Goal: Obtain resource: Download file/media

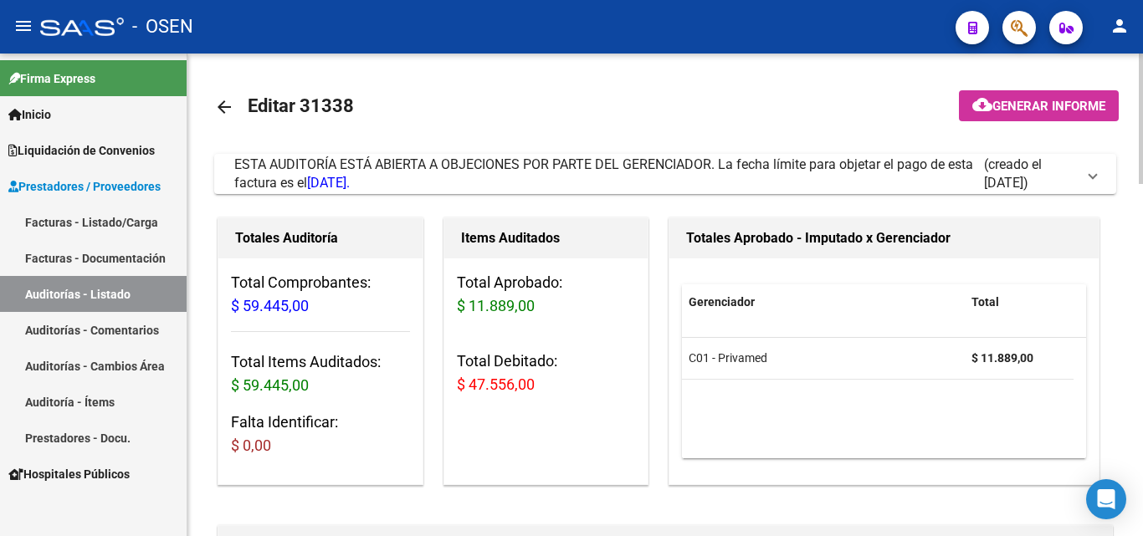
click at [653, 427] on div "Items Auditados Total Aprobado: $ 11.889,00 Total Debitado: $ 47.556,00" at bounding box center [553, 351] width 226 height 274
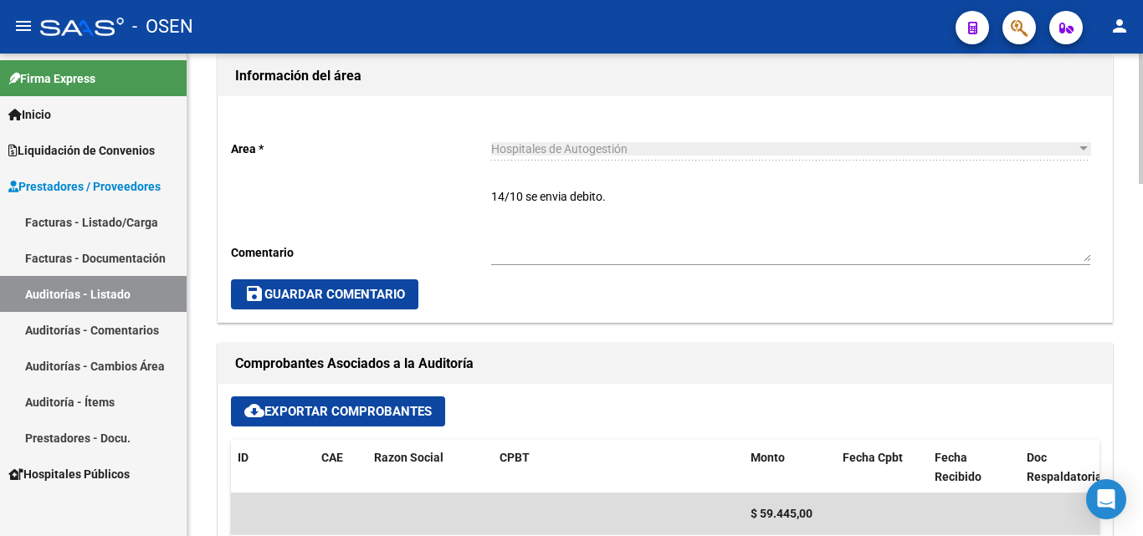
scroll to position [502, 0]
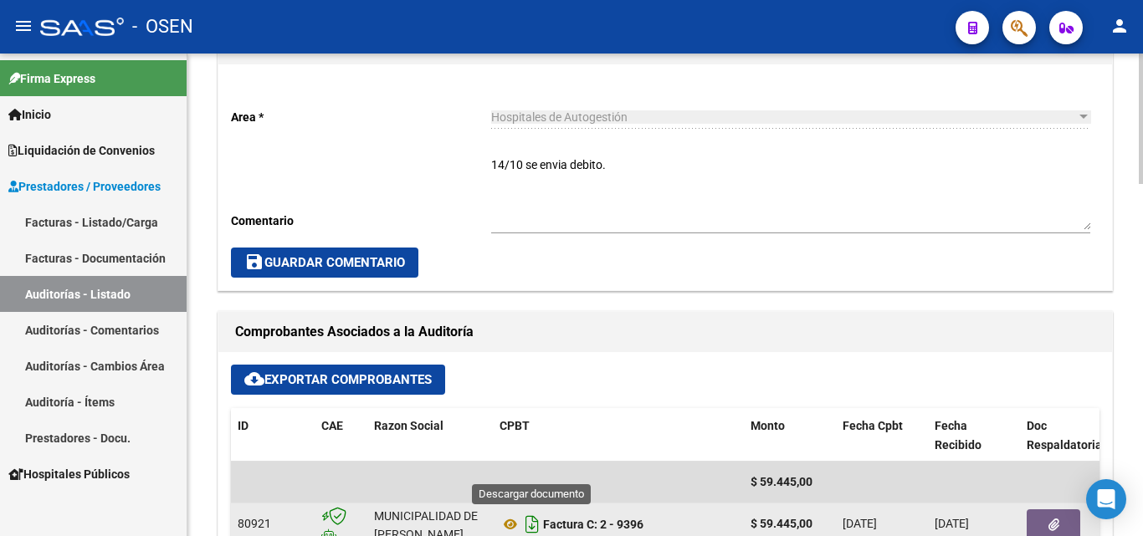
click at [530, 520] on icon "Descargar documento" at bounding box center [532, 524] width 22 height 27
click at [635, 197] on textarea "14/10 se envia debito." at bounding box center [790, 193] width 599 height 74
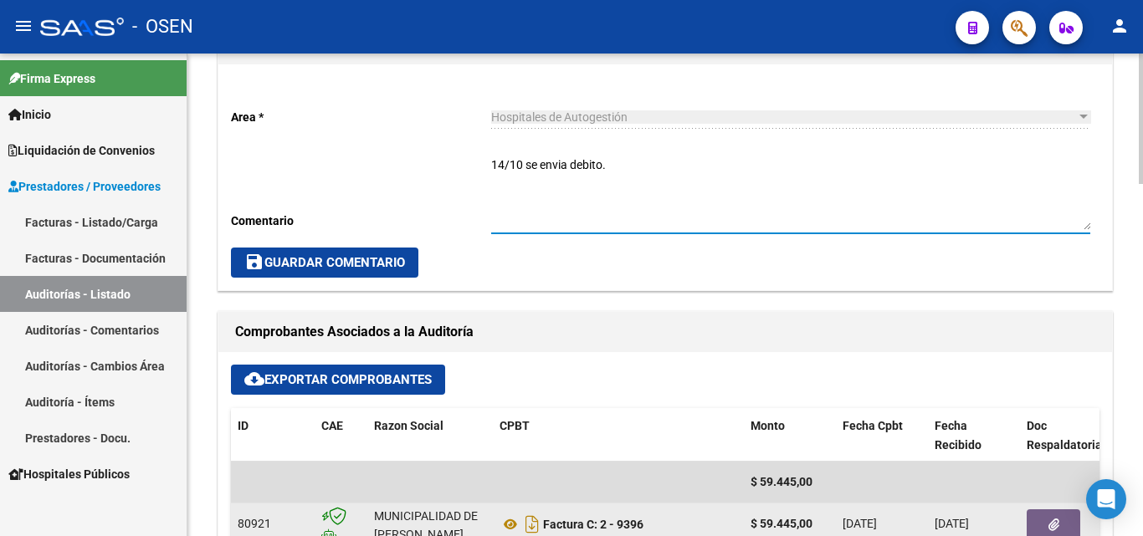
click at [635, 197] on textarea "14/10 se envia debito." at bounding box center [790, 193] width 599 height 74
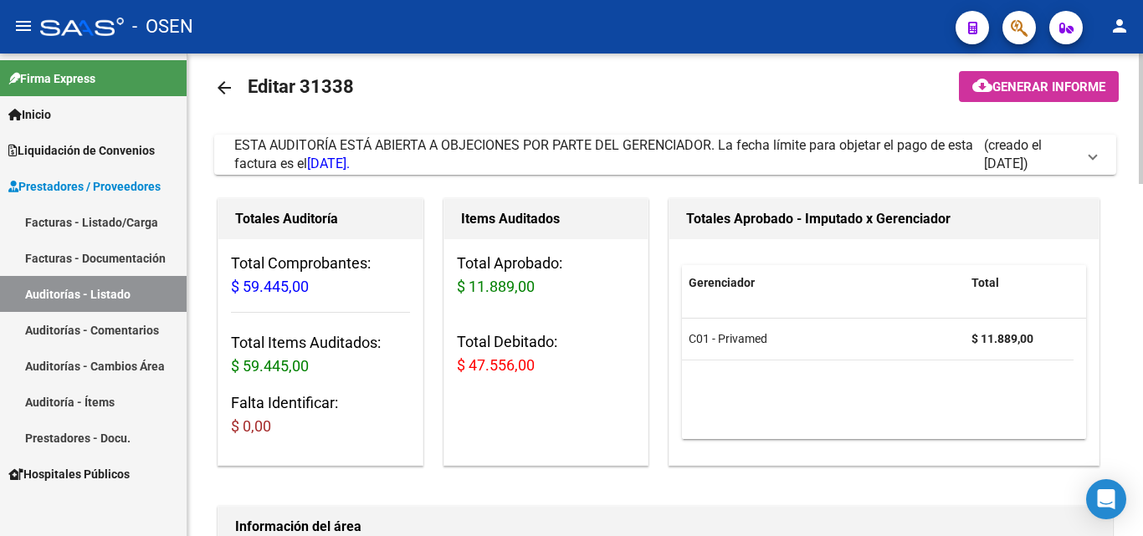
click at [1142, 110] on div at bounding box center [1140, 295] width 4 height 483
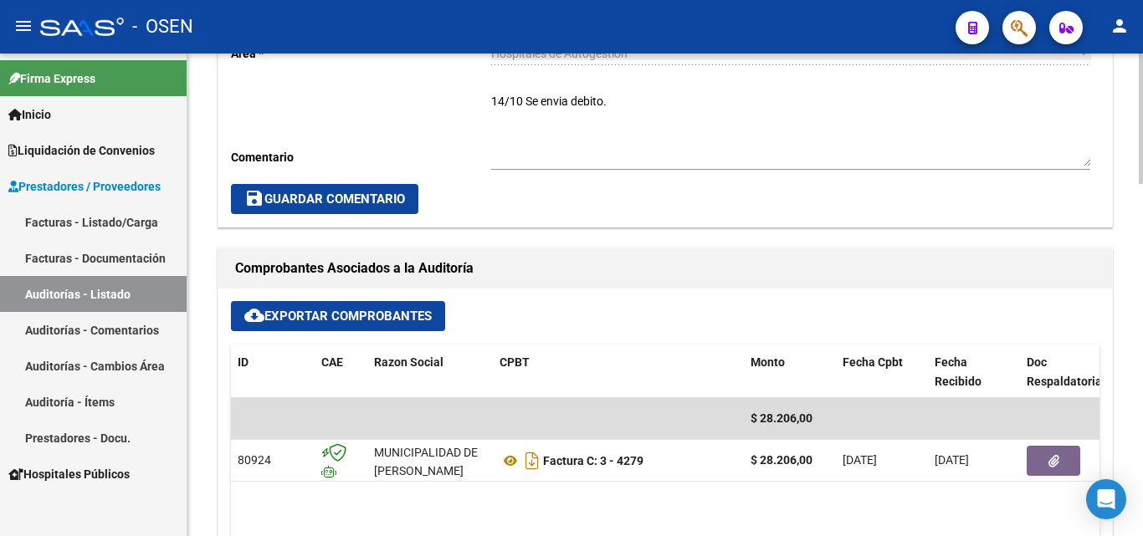
scroll to position [602, 0]
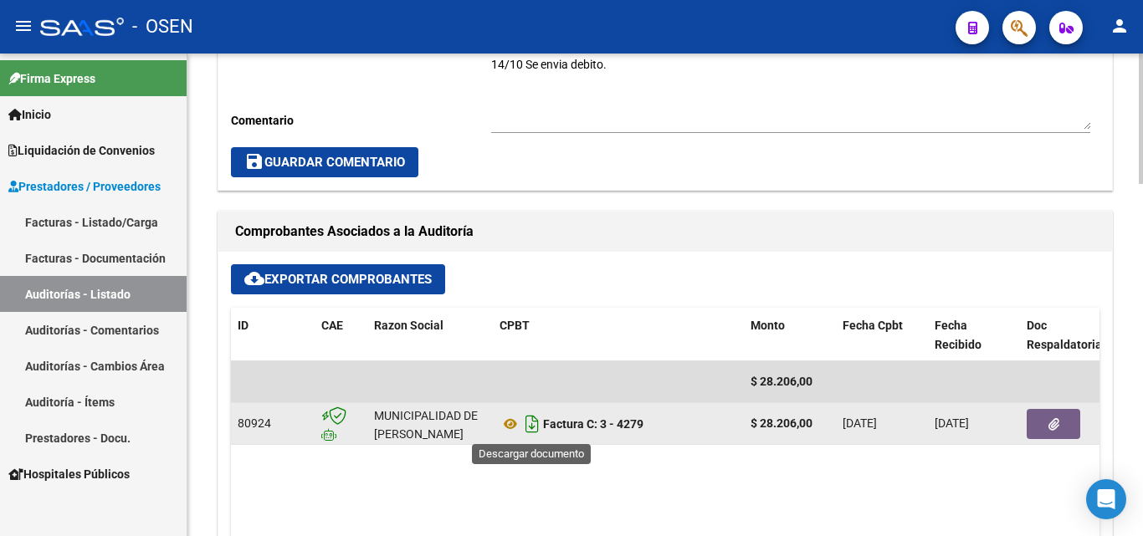
click at [534, 424] on icon "Descargar documento" at bounding box center [532, 424] width 22 height 27
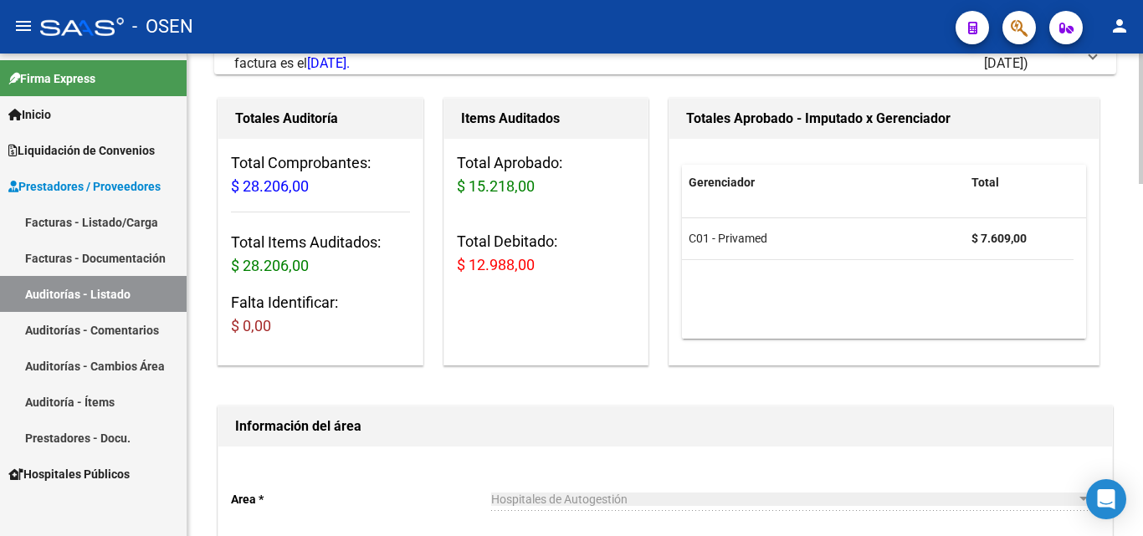
click at [1139, 118] on div at bounding box center [1140, 295] width 4 height 483
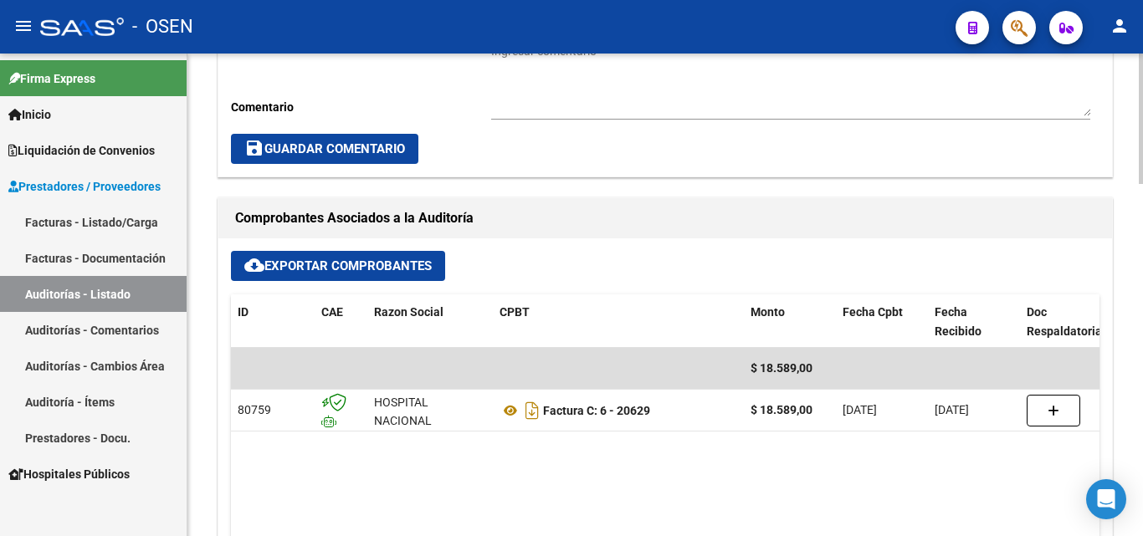
scroll to position [669, 0]
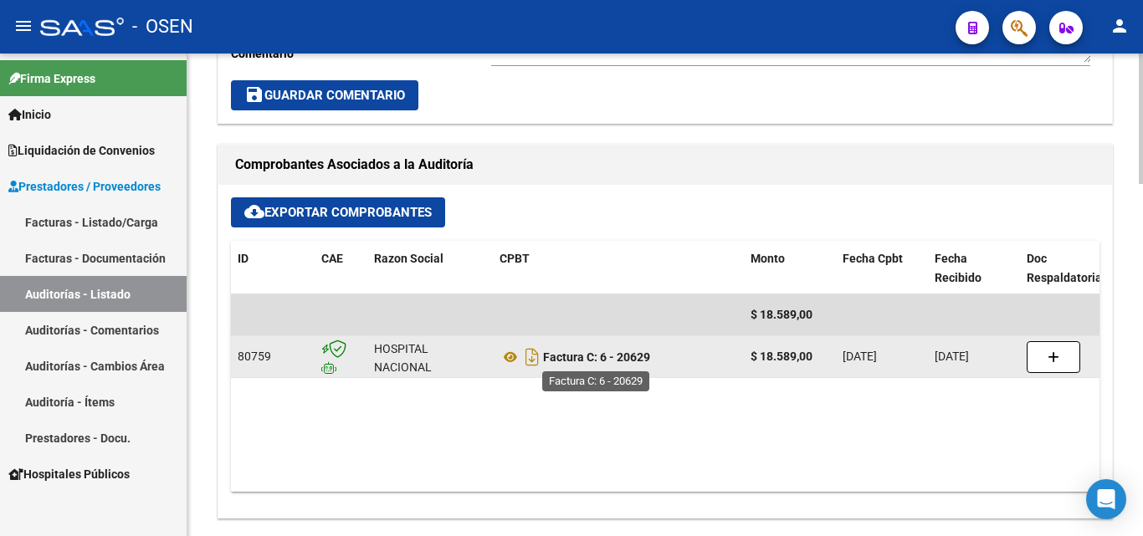
click at [552, 358] on strong "Factura C: 6 - 20629" at bounding box center [596, 356] width 107 height 13
click at [528, 350] on icon "Descargar documento" at bounding box center [532, 357] width 22 height 27
click at [718, 148] on div "Comprobantes Asociados a la Auditoría" at bounding box center [664, 165] width 893 height 40
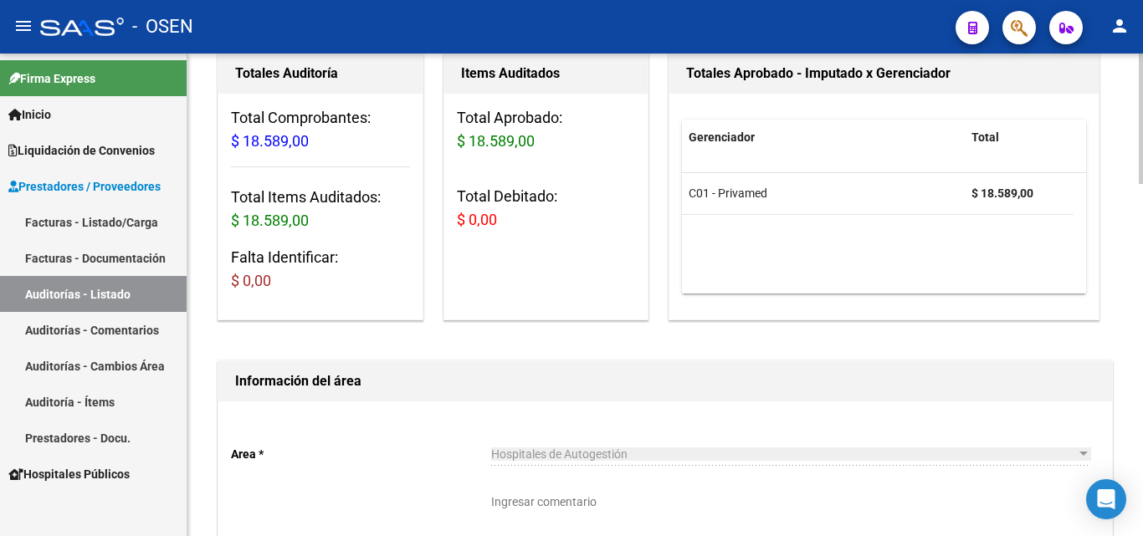
scroll to position [134, 0]
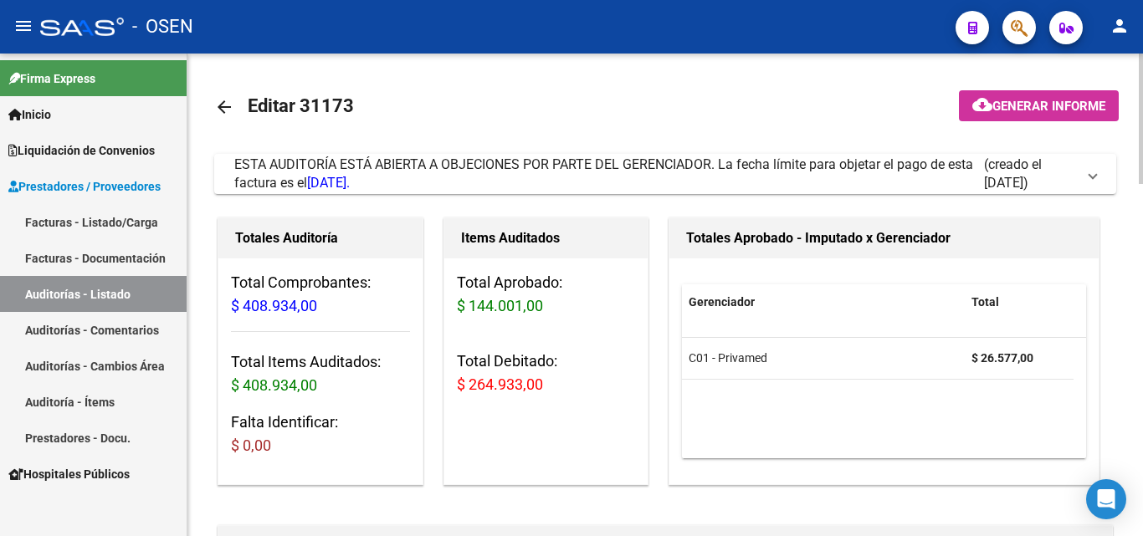
click at [652, 423] on div "Items Auditados Total Aprobado: $ 144.001,00 Total Debitado: $ 264.933,00" at bounding box center [553, 351] width 226 height 274
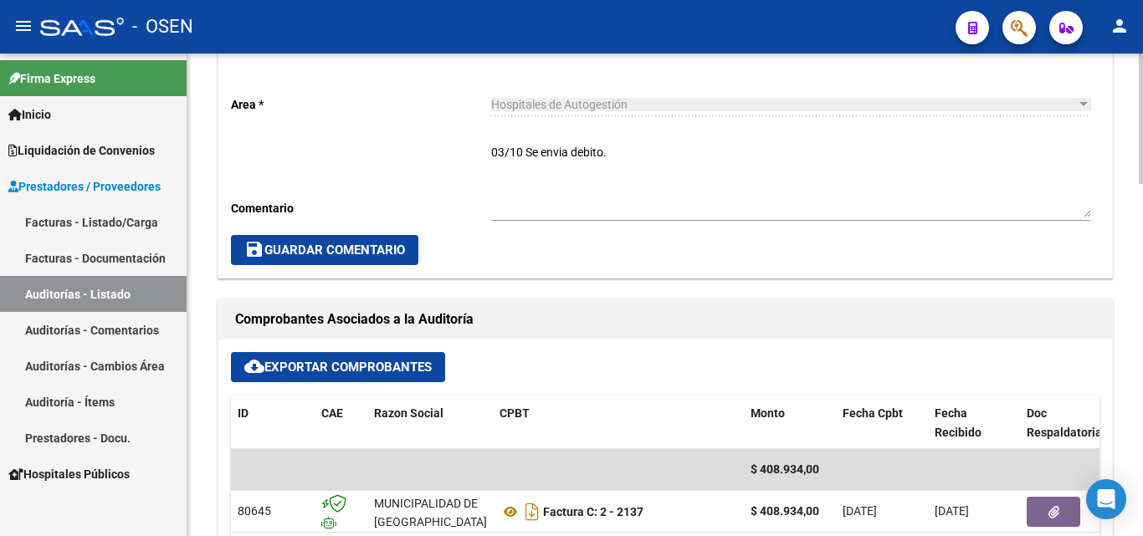
scroll to position [569, 0]
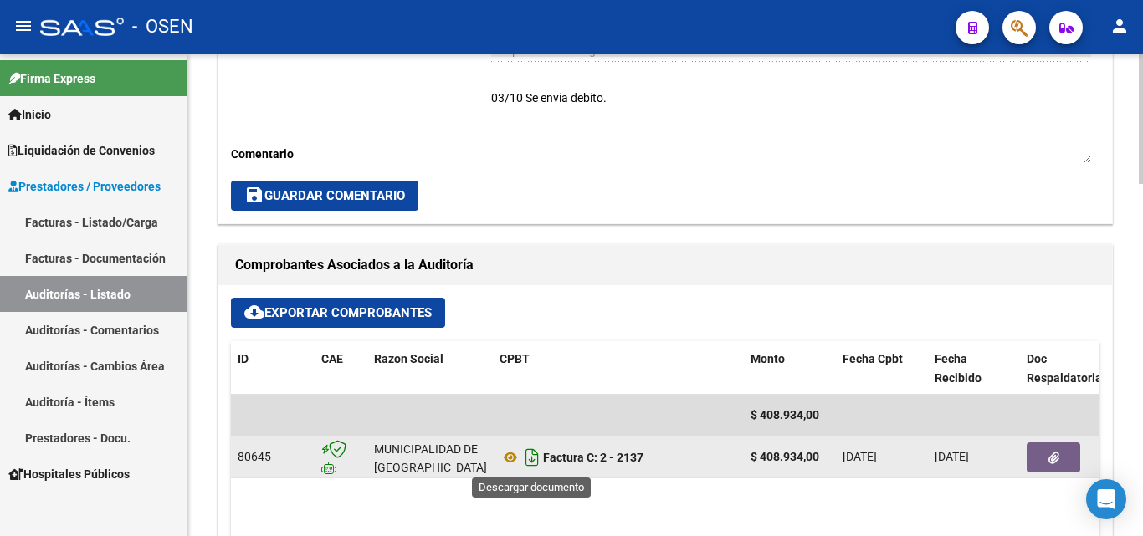
click at [535, 456] on icon "Descargar documento" at bounding box center [532, 457] width 22 height 27
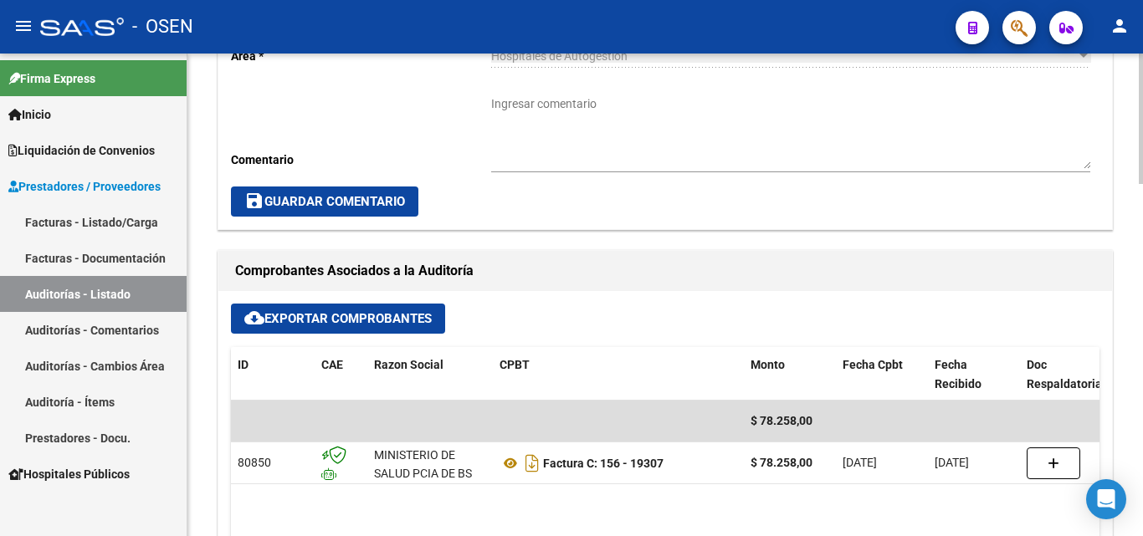
scroll to position [602, 0]
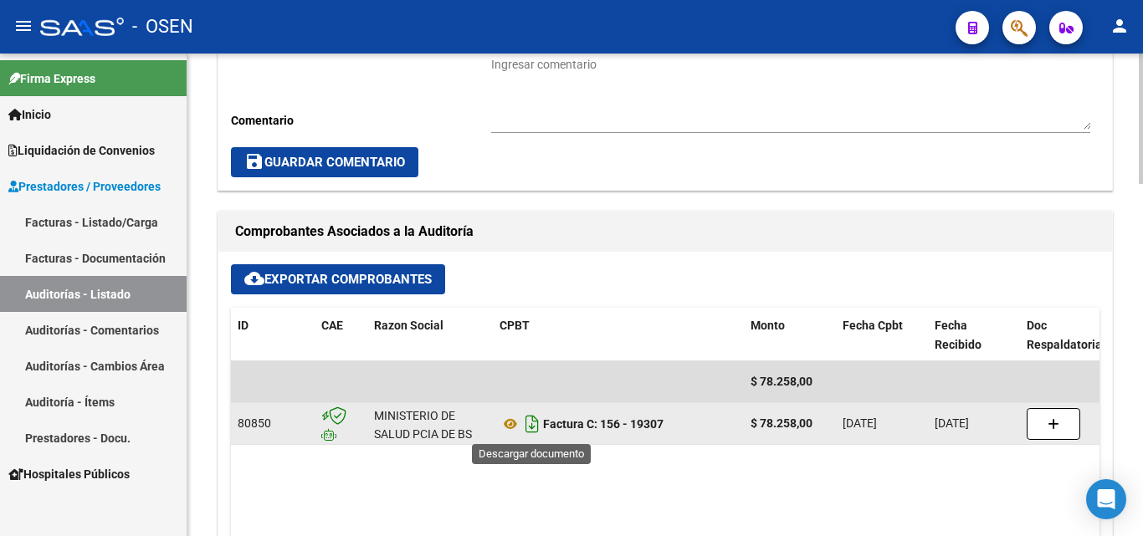
click at [533, 417] on icon "Descargar documento" at bounding box center [532, 424] width 22 height 27
click at [744, 158] on div "save Guardar Comentario" at bounding box center [665, 162] width 868 height 30
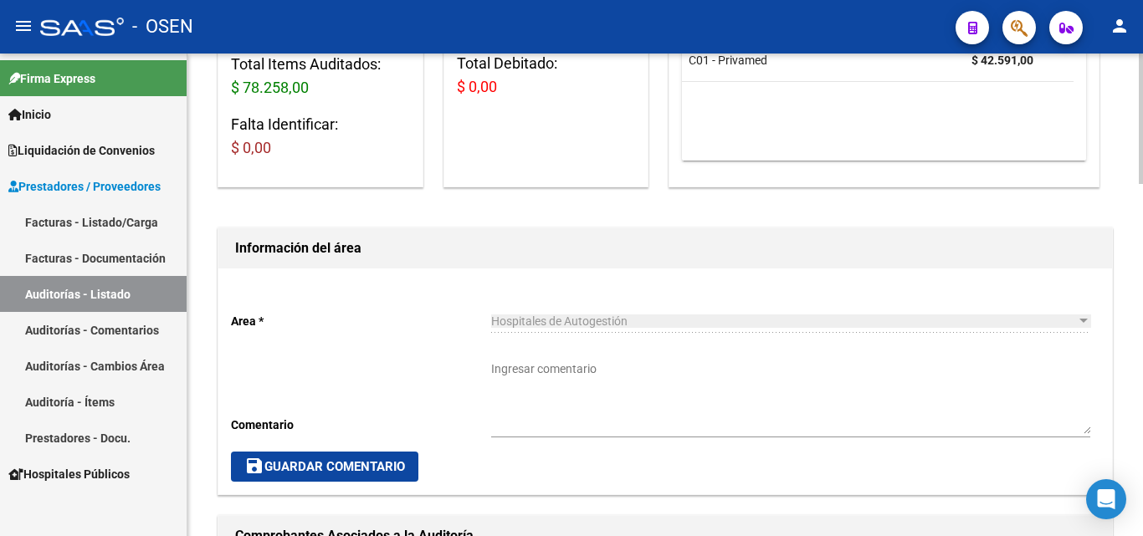
scroll to position [234, 0]
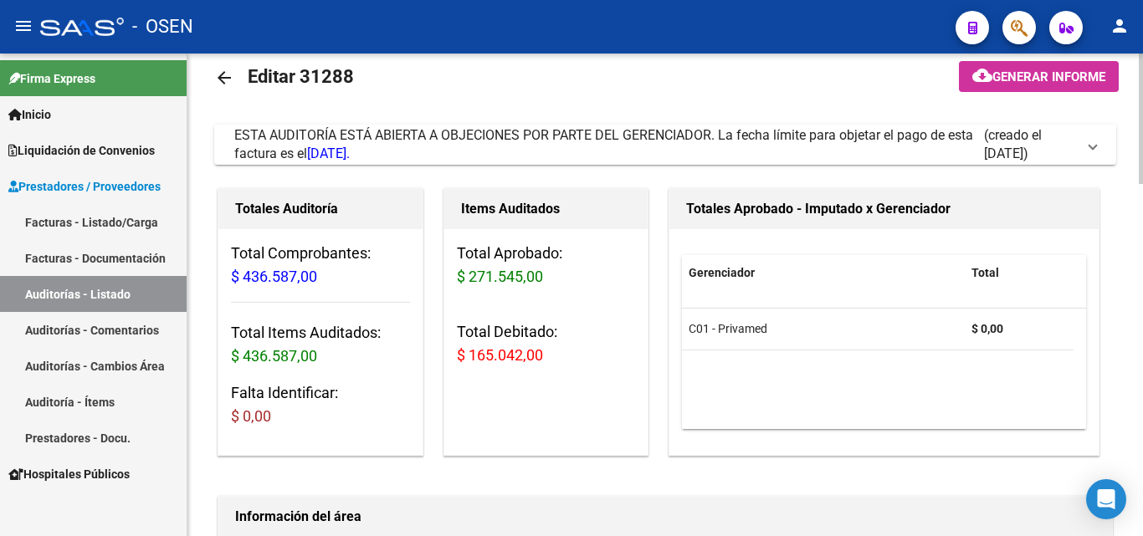
scroll to position [33, 0]
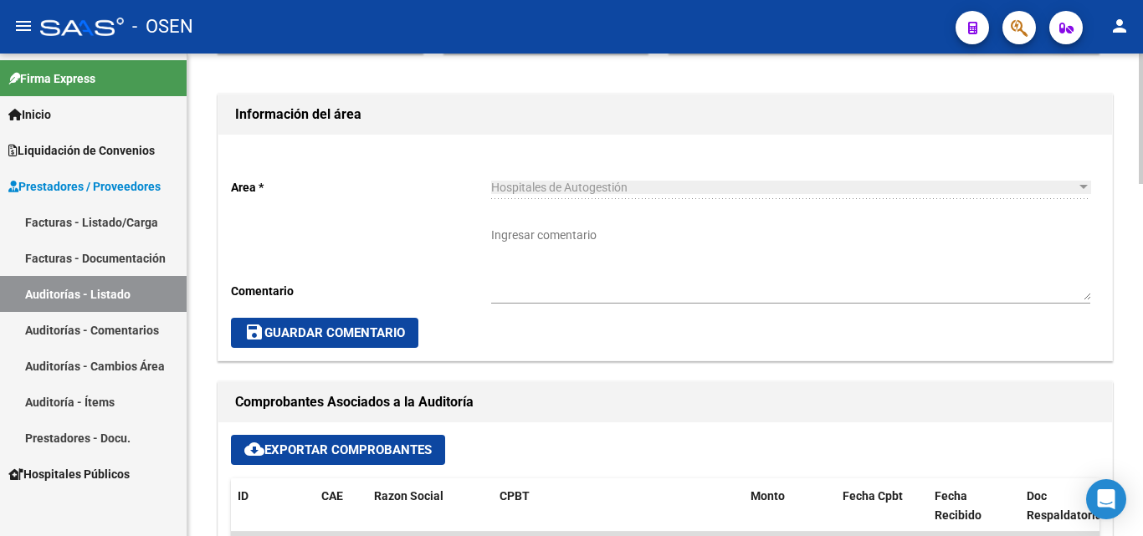
scroll to position [602, 0]
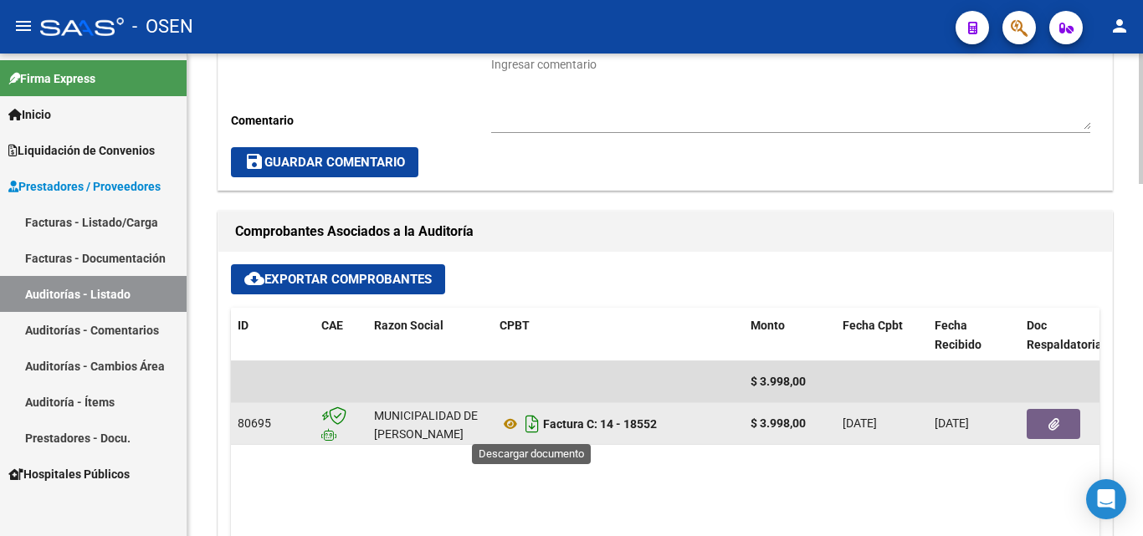
click at [530, 421] on icon "Descargar documento" at bounding box center [532, 424] width 22 height 27
